Goal: Task Accomplishment & Management: Use online tool/utility

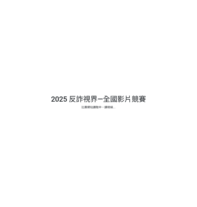
select select "vote"
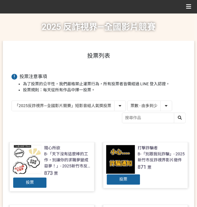
click at [105, 119] on div "「2025反詐視界—全國影片競賽」短影音組人氣獎投票 「2025反詐視界—全國影片競賽」短片組人氣獎投票 作品 - 由新到舊 作品 - 由舊到新 票數 - 由…" at bounding box center [98, 113] width 174 height 24
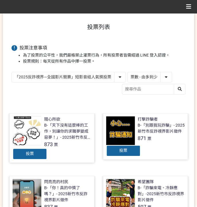
scroll to position [76, 0]
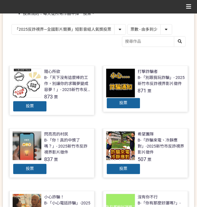
click at [122, 104] on span "投票" at bounding box center [124, 103] width 8 height 5
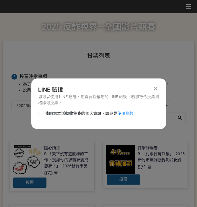
click at [76, 111] on span "我同意本活動收集我的個人資訊，請參見 使用條款" at bounding box center [89, 114] width 88 height 6
click at [42, 111] on input "我同意本活動收集我的個人資訊，請參見 使用條款" at bounding box center [40, 113] width 4 height 4
checkbox input "false"
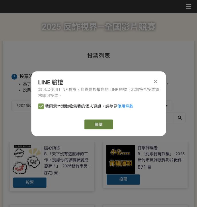
click at [95, 124] on link "繼續" at bounding box center [98, 125] width 29 height 10
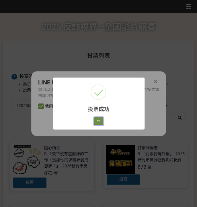
click at [98, 123] on button "好" at bounding box center [98, 121] width 9 height 8
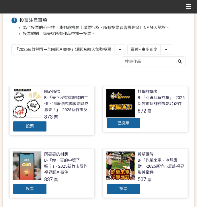
scroll to position [65, 0]
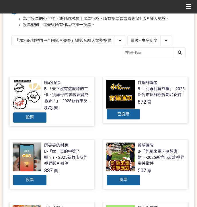
click at [68, 36] on select "「2025反詐視界—全國影片競賽」短影音組人氣獎投票 「2025反詐視界—全國影片競賽」短片組人氣獎投票" at bounding box center [69, 41] width 114 height 10
click at [12, 36] on select "「2025反詐視界—全國影片競賽」短影音組人氣獎投票 「2025反詐視界—全國影片競賽」短片組人氣獎投票" at bounding box center [69, 41] width 114 height 10
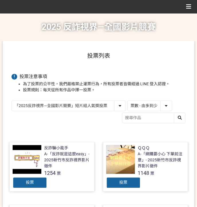
click at [122, 107] on select "「2025反詐視界—全國影片競賽」短影音組人氣獎投票 「2025反詐視界—全國影片競賽」短片組人氣獎投票" at bounding box center [69, 106] width 114 height 10
click at [12, 101] on select "「2025反詐視界—全國影片競賽」短影音組人氣獎投票 「2025反詐視界—全國影片競賽」短片組人氣獎投票" at bounding box center [69, 106] width 114 height 10
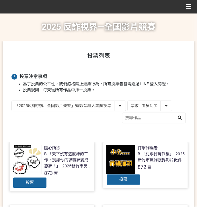
click at [81, 104] on select "「2025反詐視界—全國影片競賽」短影音組人氣獎投票 「2025反詐視界—全國影片競賽」短片組人氣獎投票" at bounding box center [69, 106] width 114 height 10
select select "13146"
click at [12, 101] on select "「2025反詐視界—全國影片競賽」短影音組人氣獎投票 「2025反詐視界—全國影片競賽」短片組人氣獎投票" at bounding box center [69, 106] width 114 height 10
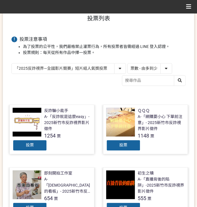
scroll to position [38, 0]
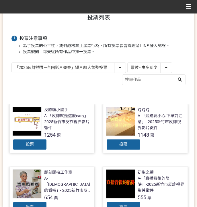
click at [128, 146] on div "投票" at bounding box center [123, 144] width 34 height 11
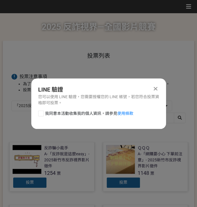
scroll to position [0, 0]
click at [93, 114] on span "我同意本活動收集我的個人資訊，請參見 使用條款" at bounding box center [89, 114] width 88 height 6
click at [42, 114] on input "我同意本活動收集我的個人資訊，請參見 使用條款" at bounding box center [40, 113] width 4 height 4
checkbox input "false"
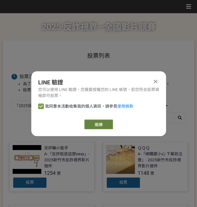
click at [102, 124] on link "繼續" at bounding box center [98, 125] width 29 height 10
